Goal: Task Accomplishment & Management: Complete application form

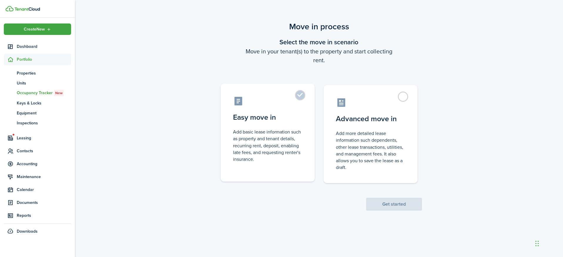
click at [297, 98] on label "Easy move in Add basic lease information such as property and tenant details, r…" at bounding box center [268, 133] width 94 height 98
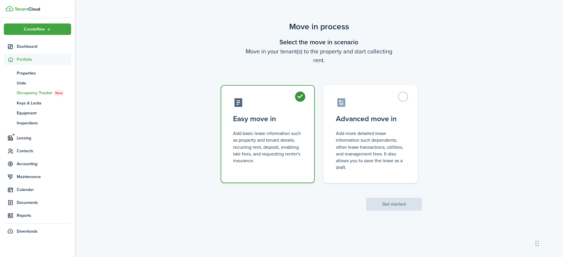
radio input "true"
click at [387, 204] on button "Get started" at bounding box center [394, 204] width 56 height 13
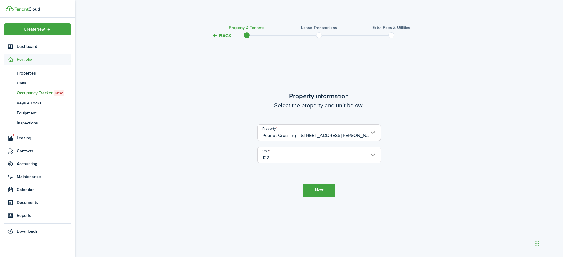
click at [322, 188] on button "Next" at bounding box center [319, 190] width 32 height 13
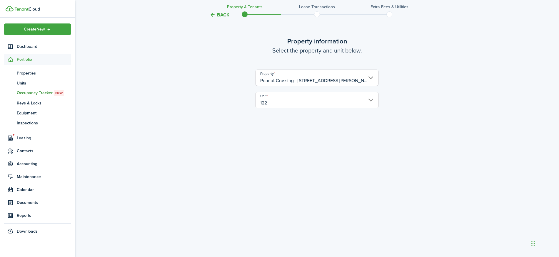
scroll to position [42, 0]
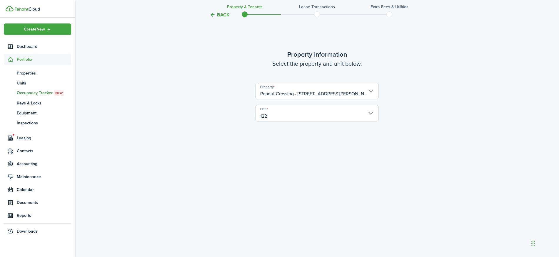
click at [217, 13] on button "Back" at bounding box center [220, 15] width 20 height 6
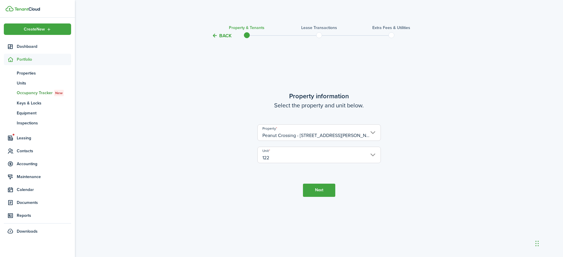
click at [218, 36] on button "Back" at bounding box center [222, 36] width 20 height 6
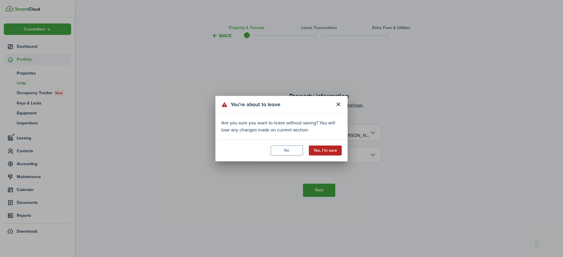
click at [321, 150] on button "Yes, I'm sure" at bounding box center [325, 151] width 33 height 10
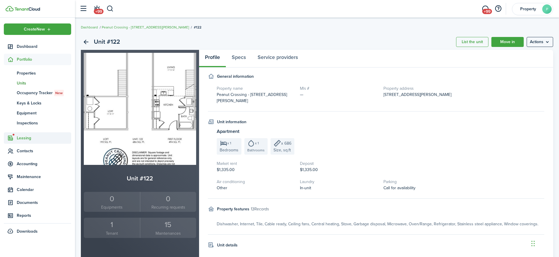
click at [32, 138] on span "Leasing" at bounding box center [44, 138] width 54 height 6
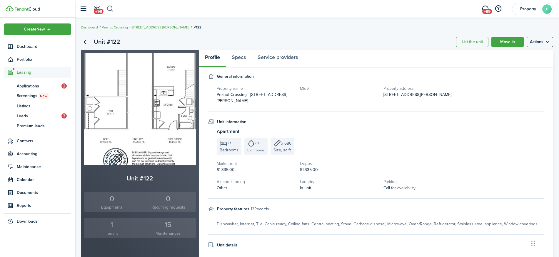
click at [109, 9] on button "button" at bounding box center [109, 9] width 7 height 10
type input "112"
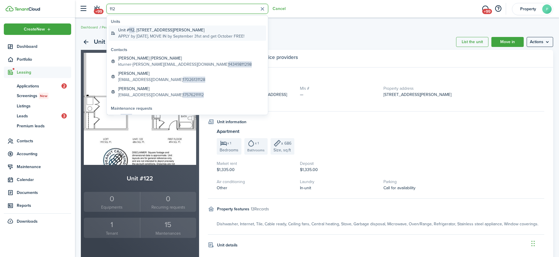
click at [130, 29] on span "112" at bounding box center [131, 30] width 5 height 6
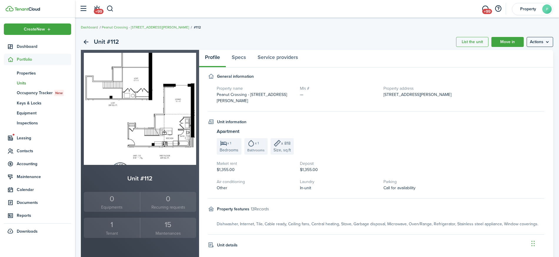
click at [118, 232] on small "Tenant" at bounding box center [111, 234] width 53 height 6
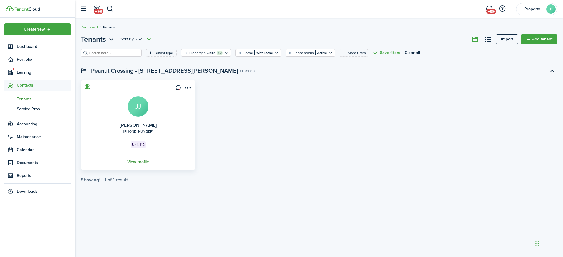
click at [145, 161] on link "View profile" at bounding box center [138, 162] width 116 height 16
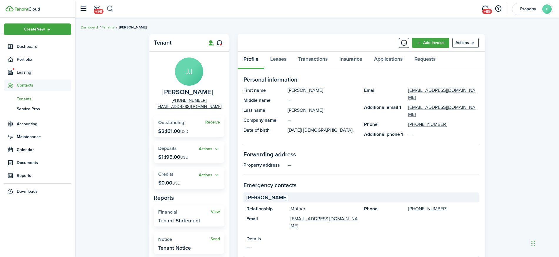
click at [111, 11] on button "button" at bounding box center [109, 9] width 7 height 10
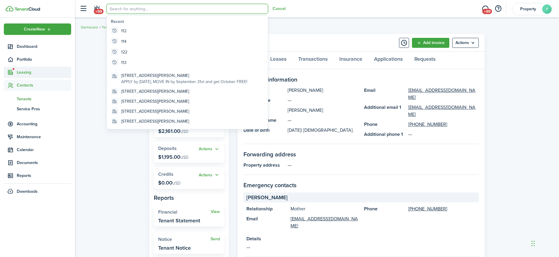
click at [30, 72] on span "Leasing" at bounding box center [44, 72] width 54 height 6
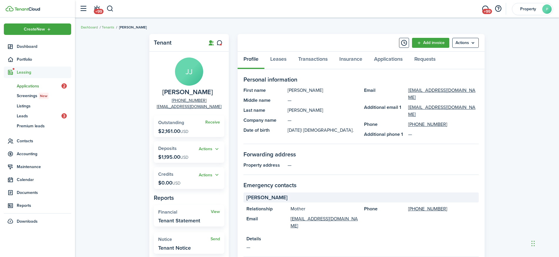
click at [38, 86] on span "Applications" at bounding box center [39, 86] width 45 height 6
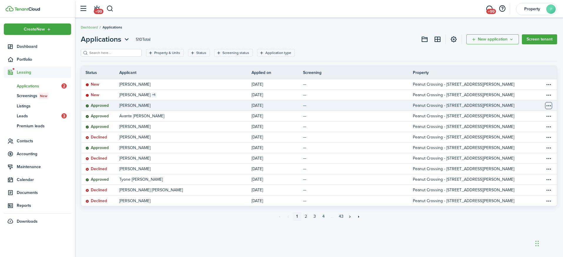
click at [550, 108] on table-menu-btn-icon "Open menu" at bounding box center [548, 105] width 7 height 7
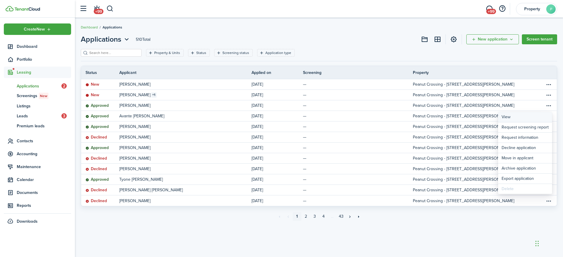
click at [507, 116] on link "View" at bounding box center [525, 117] width 54 height 10
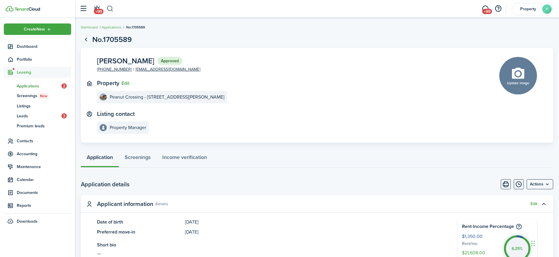
click at [109, 9] on button "button" at bounding box center [109, 9] width 7 height 10
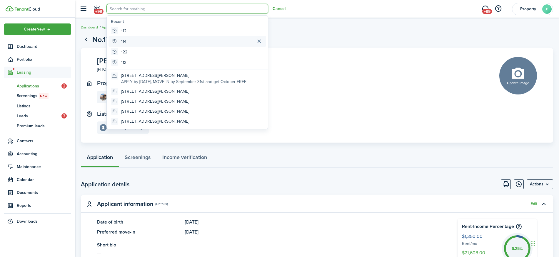
click at [128, 41] on global-search-item "114" at bounding box center [187, 41] width 158 height 11
type input "114"
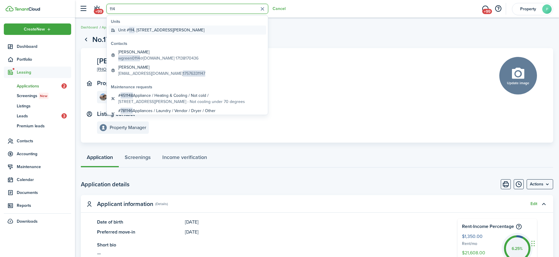
click at [131, 32] on span "114" at bounding box center [131, 30] width 5 height 6
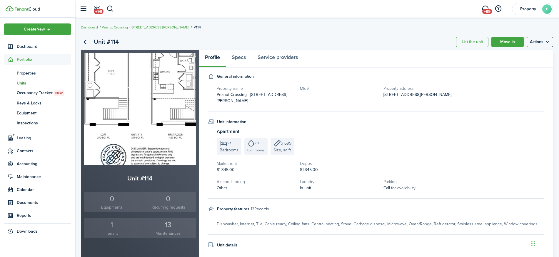
click at [110, 226] on div "1" at bounding box center [111, 225] width 53 height 11
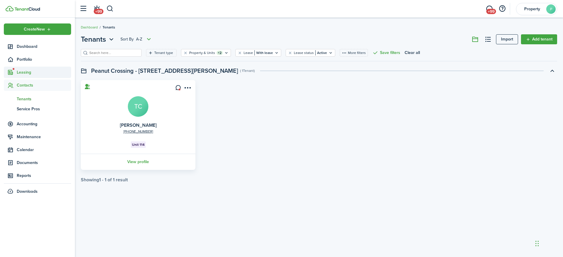
click at [24, 73] on span "Leasing" at bounding box center [44, 72] width 54 height 6
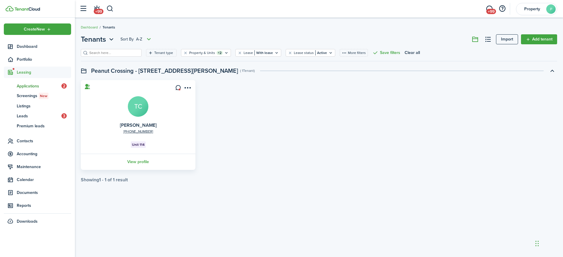
click at [28, 86] on span "Applications" at bounding box center [39, 86] width 45 height 6
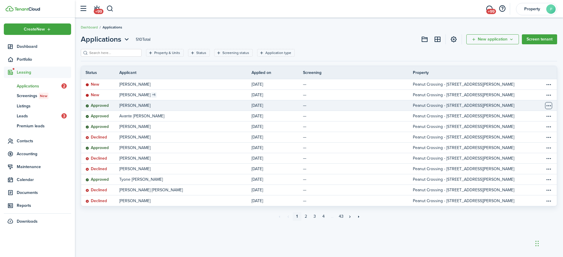
click at [551, 107] on table-menu-btn-icon "Open menu" at bounding box center [548, 105] width 7 height 7
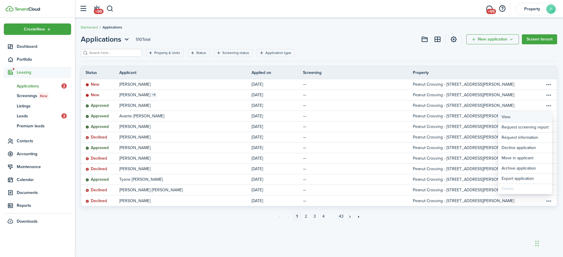
click at [519, 119] on link "View" at bounding box center [525, 117] width 54 height 10
